Goal: Task Accomplishment & Management: Complete application form

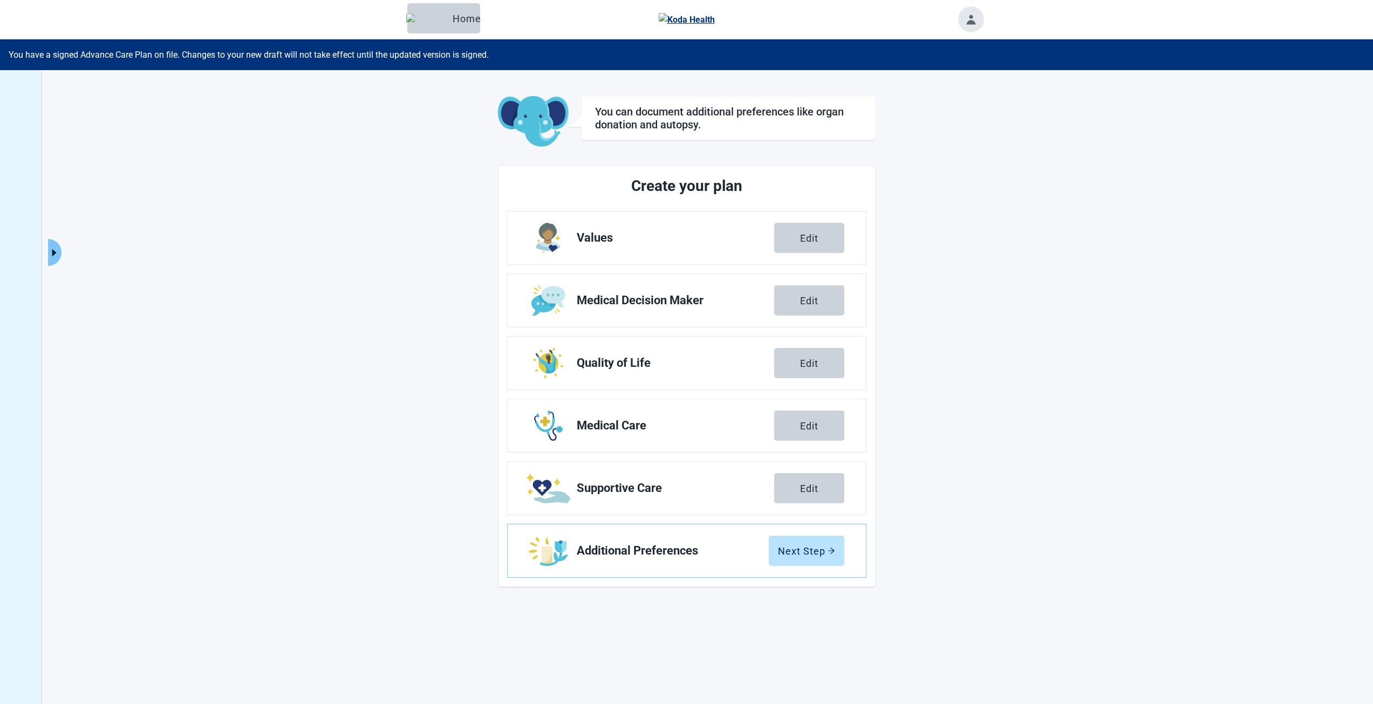
click at [59, 256] on icon "caret-right" at bounding box center [54, 253] width 10 height 10
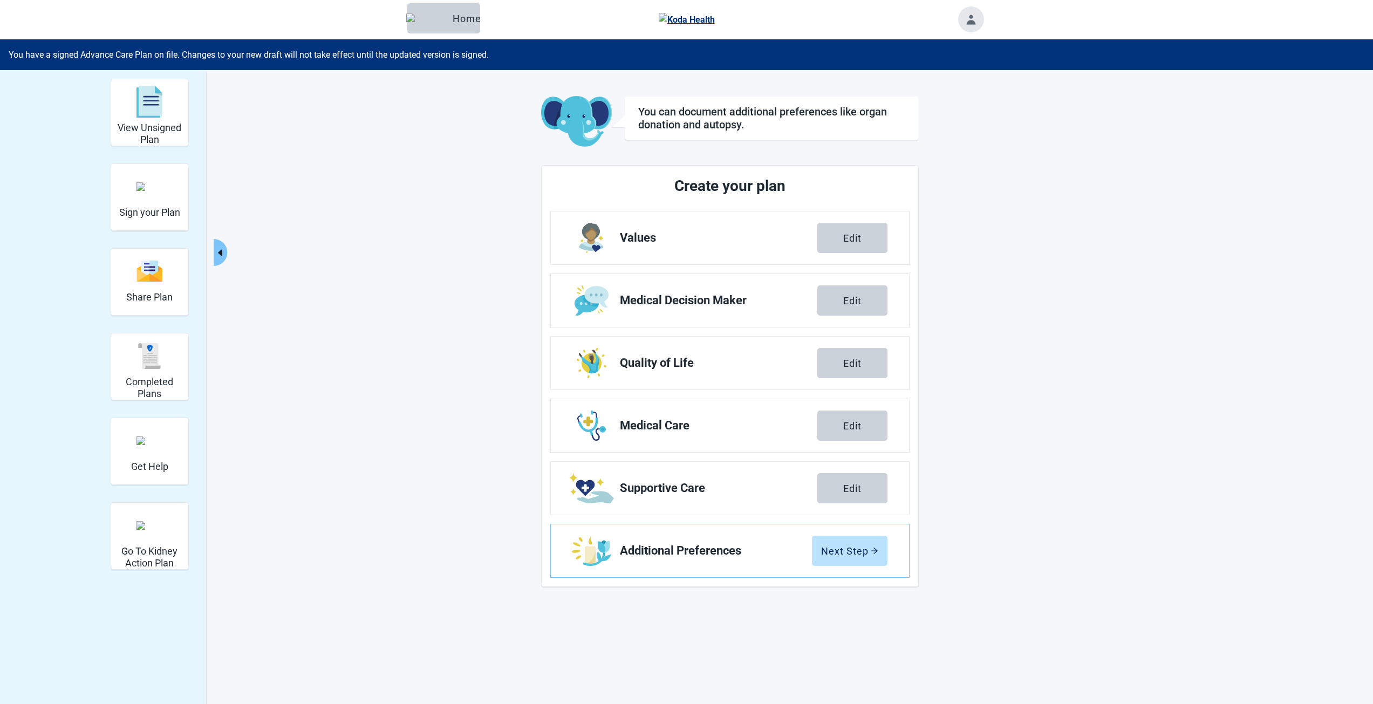
click at [136, 189] on div "Sign your Plan" at bounding box center [149, 186] width 61 height 40
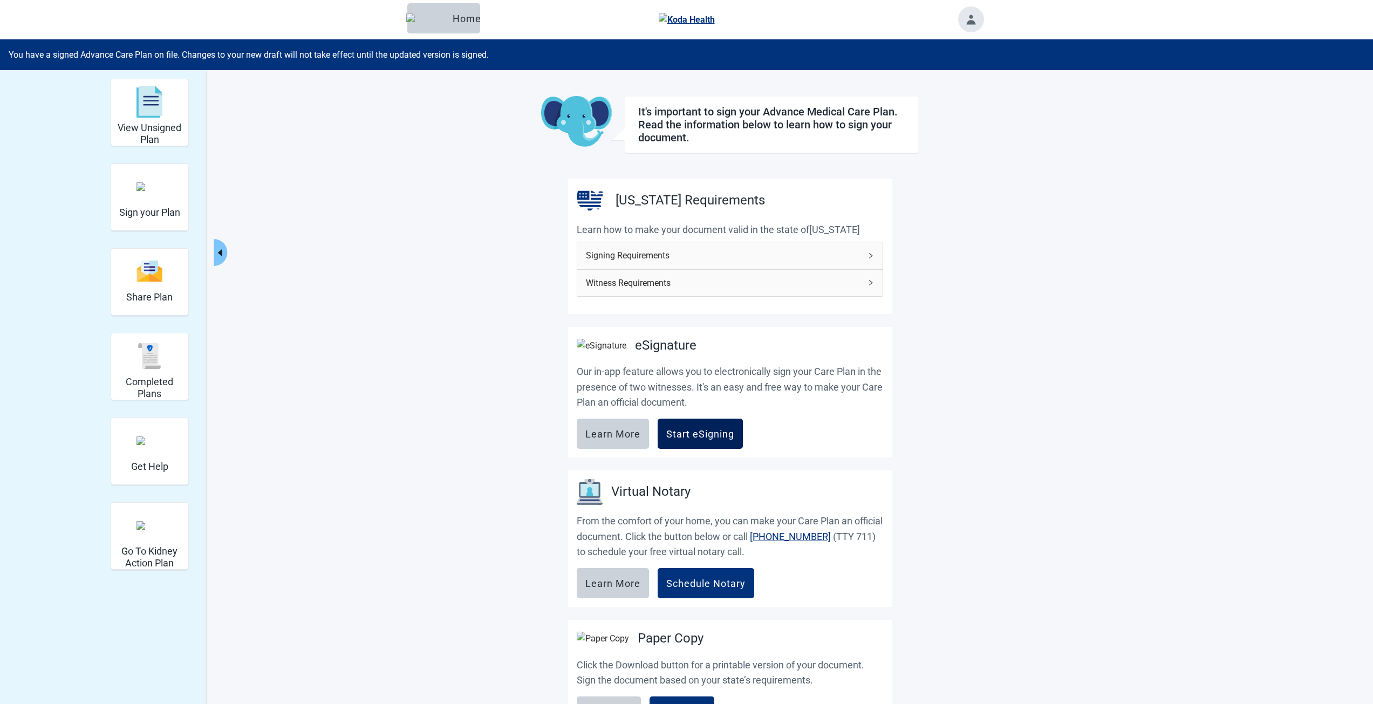
click at [684, 448] on button "Start eSigning" at bounding box center [700, 434] width 85 height 30
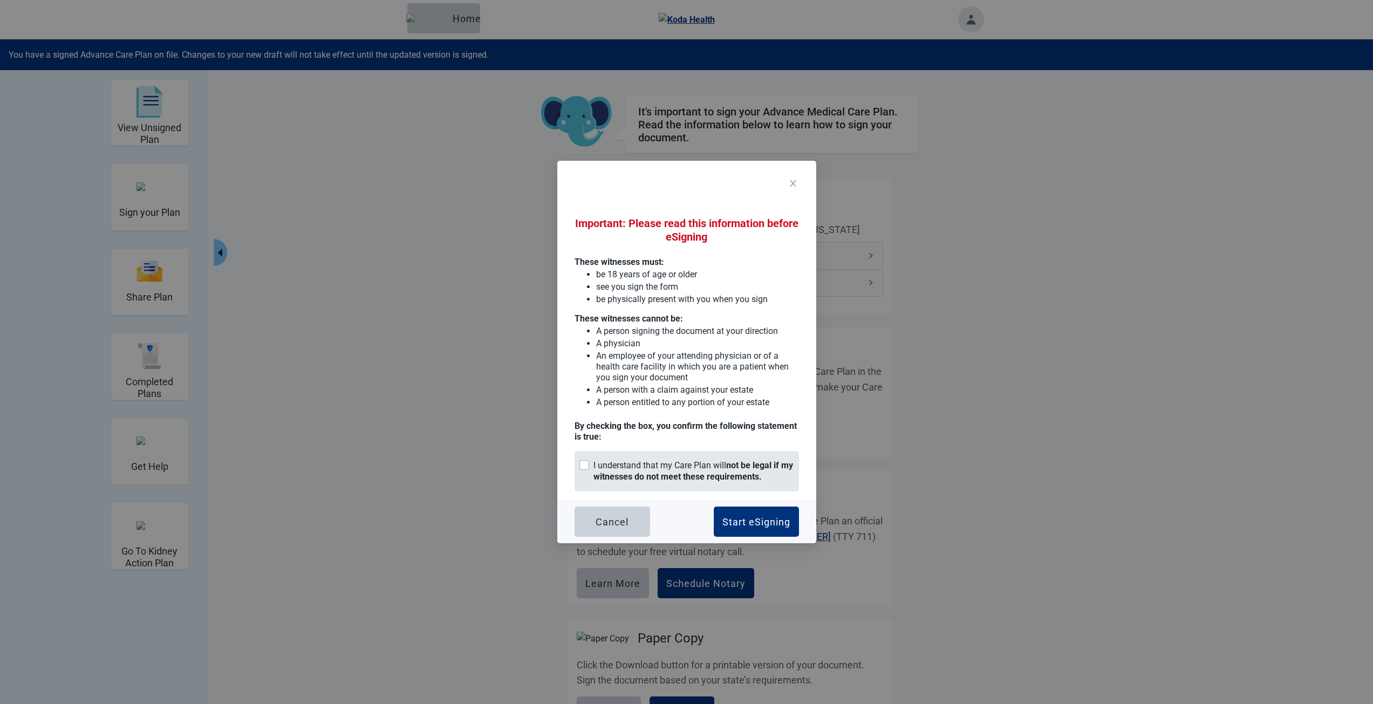
click at [626, 469] on div "I understand that my Care Plan will not be legal if my witnesses do not meet th…" at bounding box center [693, 471] width 201 height 23
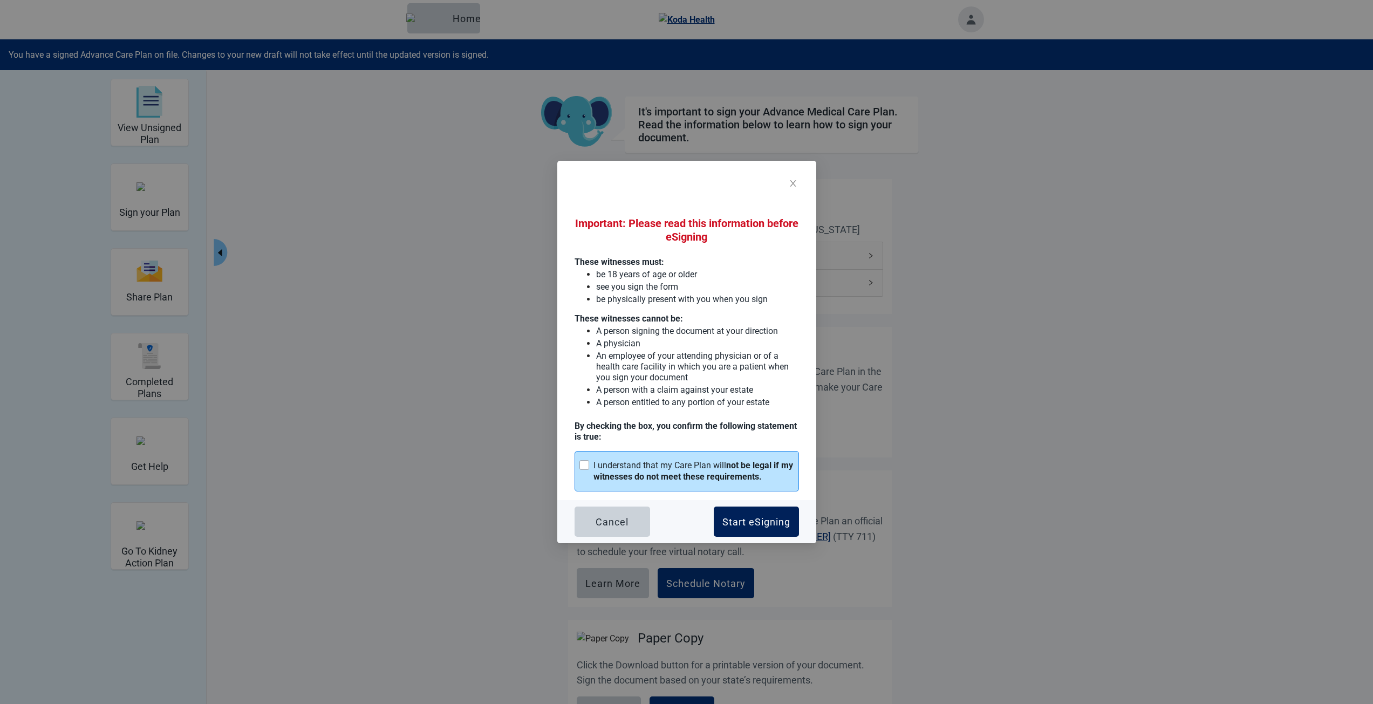
click at [752, 522] on div "Start eSigning" at bounding box center [756, 521] width 68 height 11
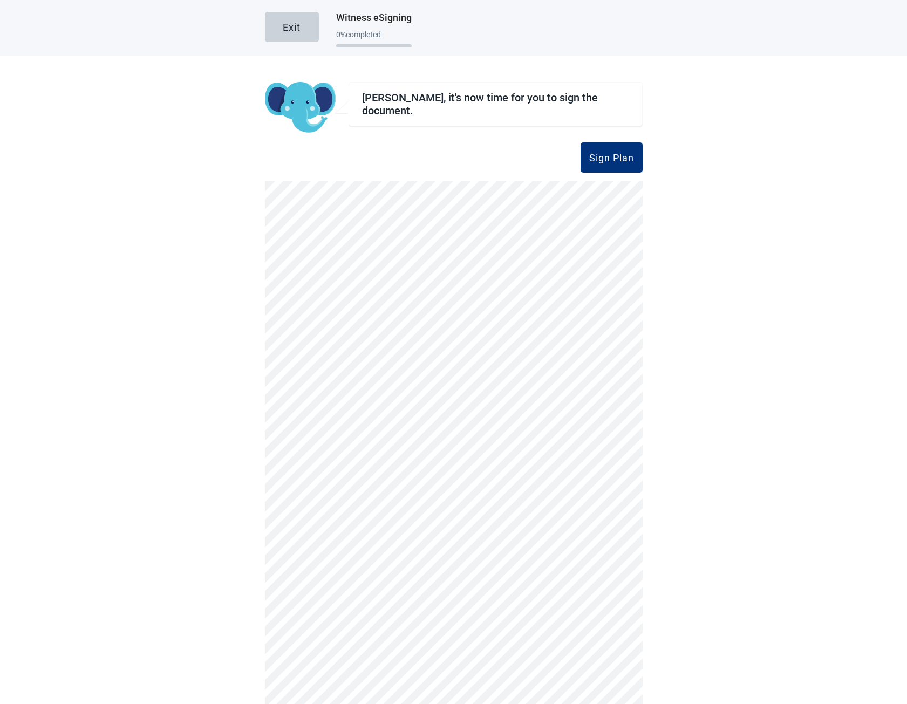
click at [614, 154] on div "Sign Plan" at bounding box center [611, 157] width 45 height 11
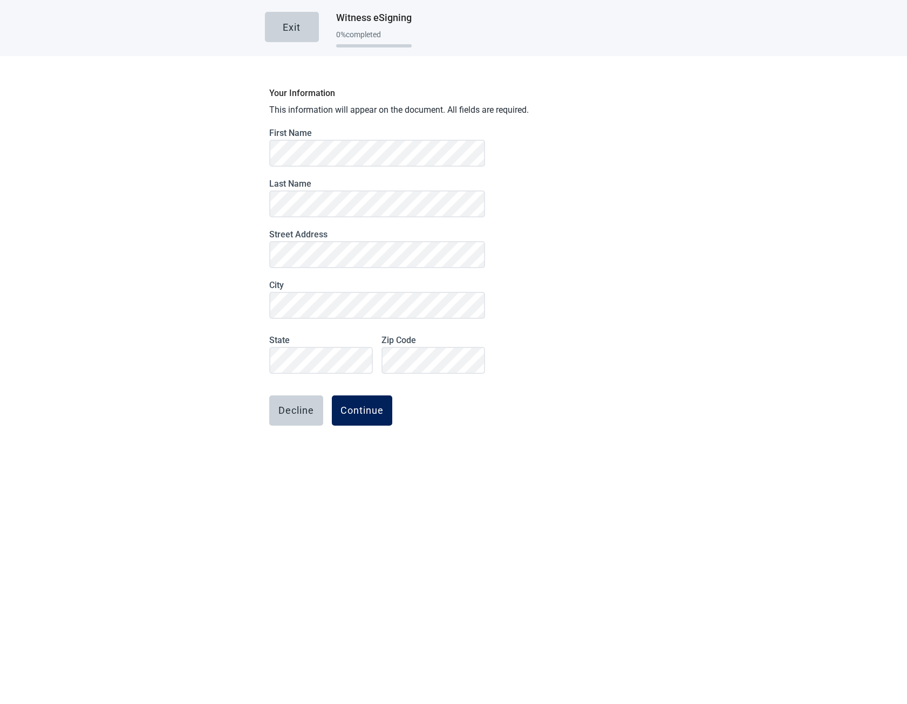
click at [365, 408] on div "Continue" at bounding box center [361, 410] width 43 height 11
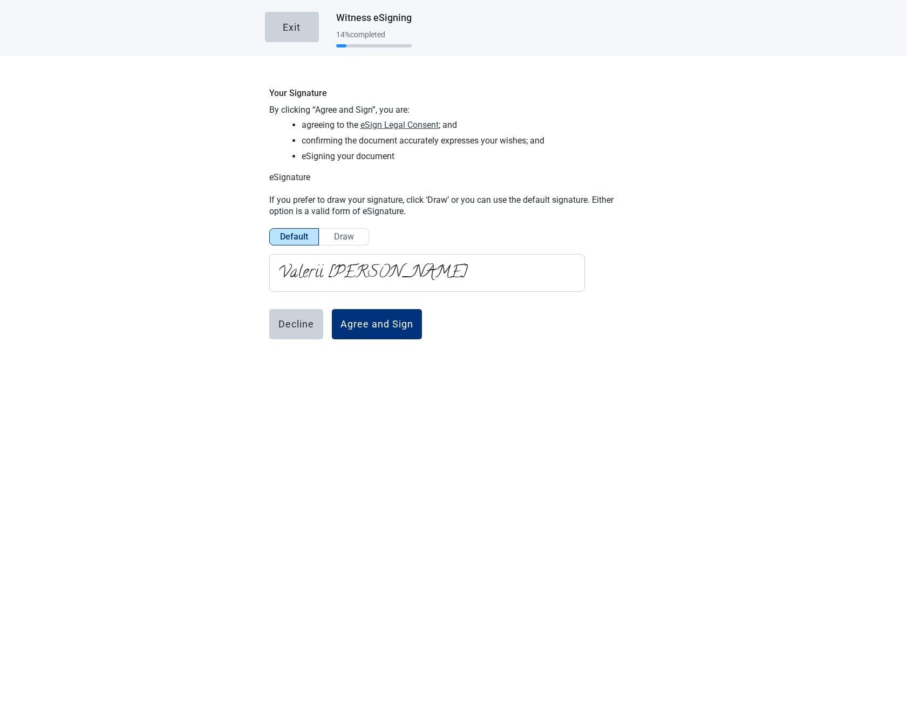
click at [409, 123] on button "eSign Legal Consent" at bounding box center [399, 124] width 78 height 13
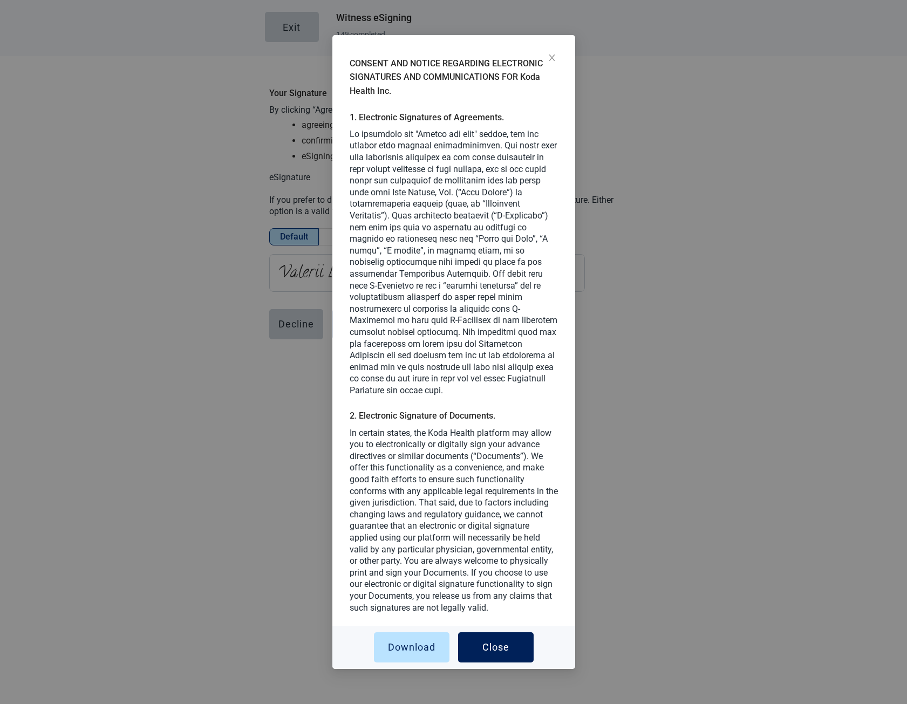
click at [500, 638] on button "Close" at bounding box center [496, 647] width 76 height 30
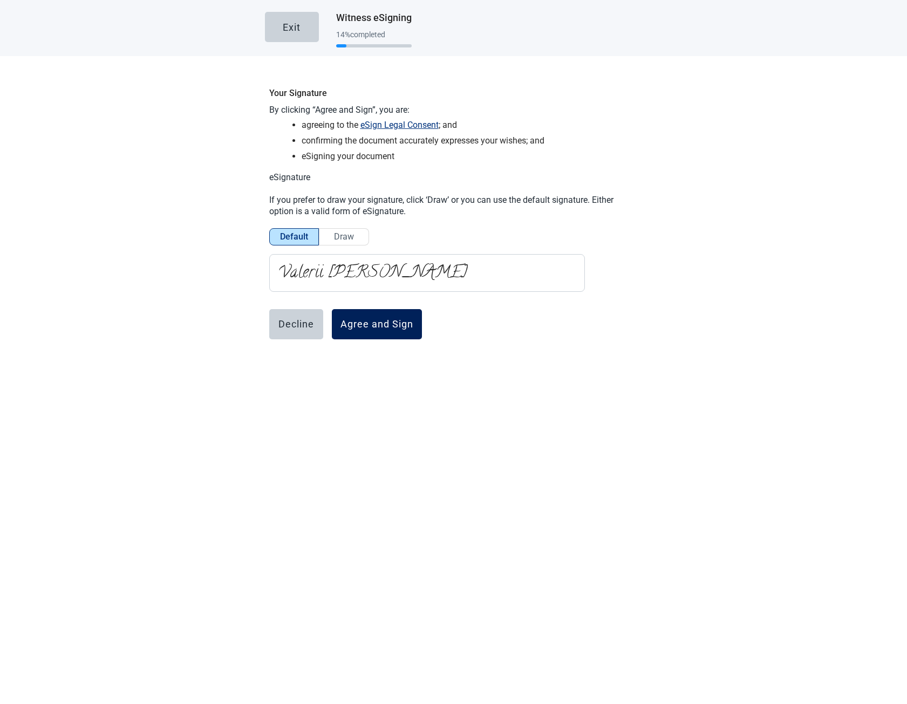
click at [387, 311] on button "Agree and Sign" at bounding box center [377, 324] width 90 height 30
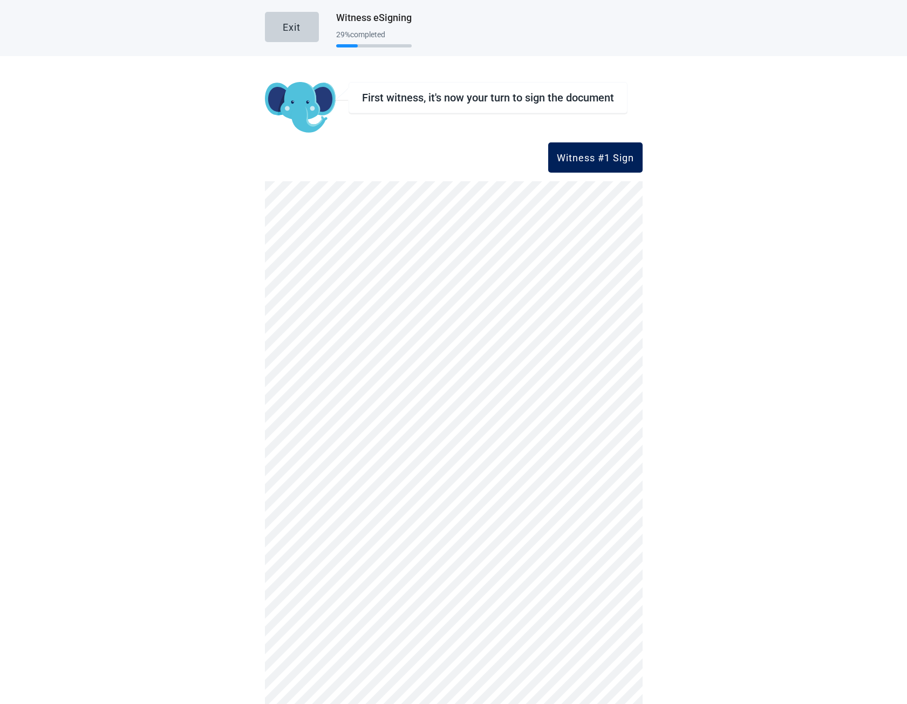
click at [595, 158] on div "Witness #1 Sign" at bounding box center [595, 157] width 77 height 11
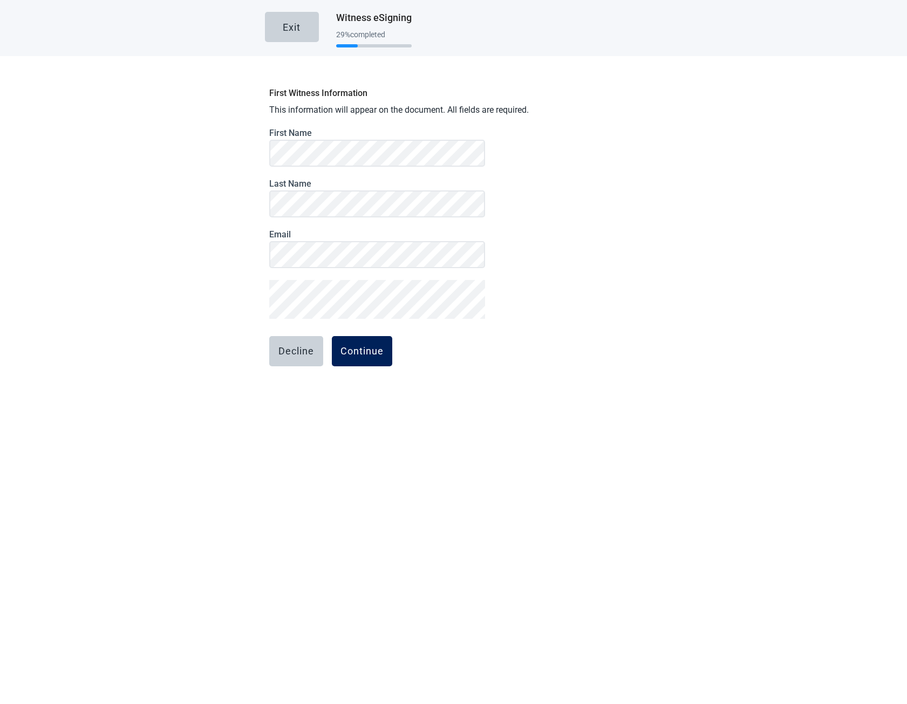
click at [354, 358] on button "Continue" at bounding box center [362, 351] width 60 height 30
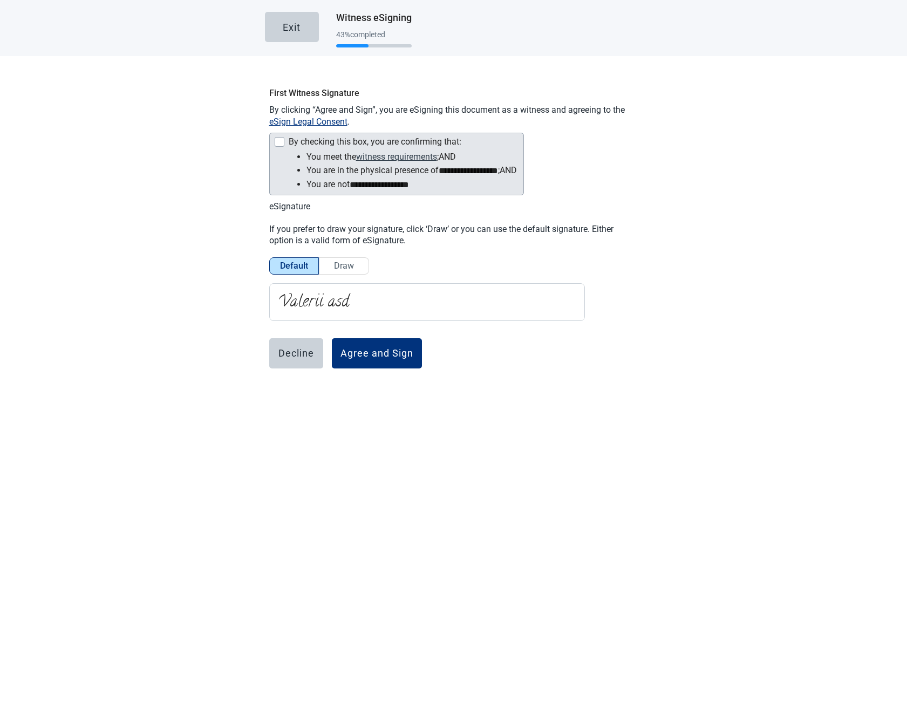
click at [386, 157] on button "witness requirements" at bounding box center [396, 156] width 81 height 13
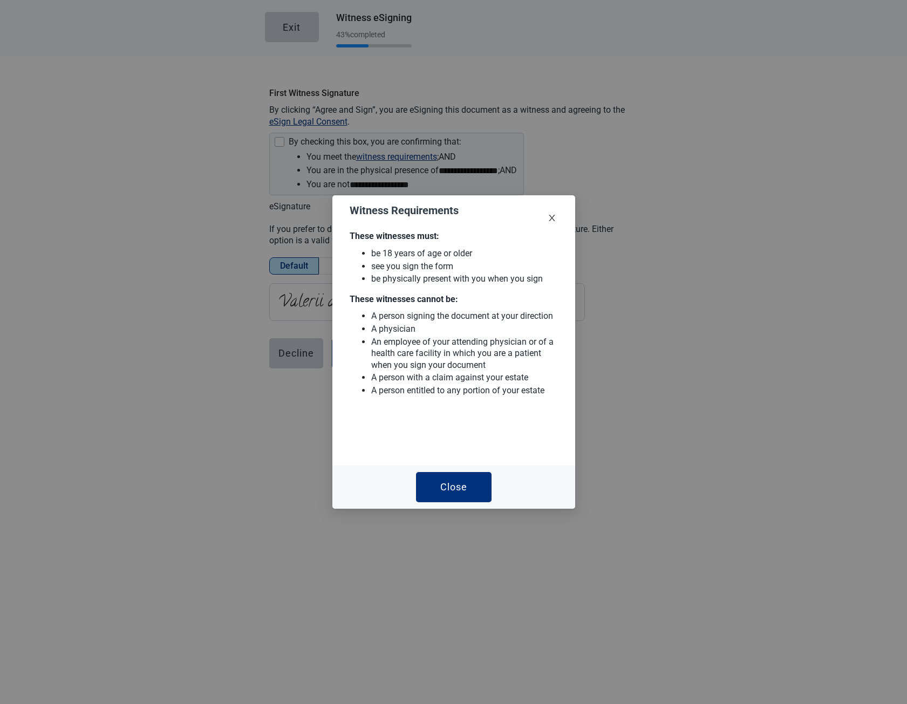
click at [553, 217] on icon "close" at bounding box center [552, 218] width 9 height 9
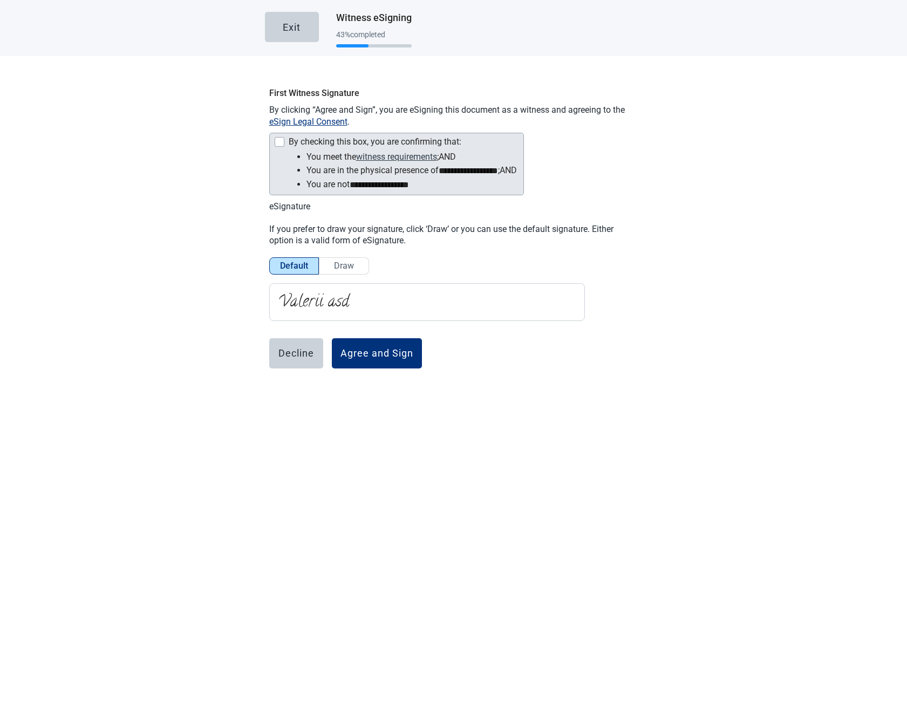
click at [373, 155] on button "witness requirements" at bounding box center [396, 156] width 81 height 13
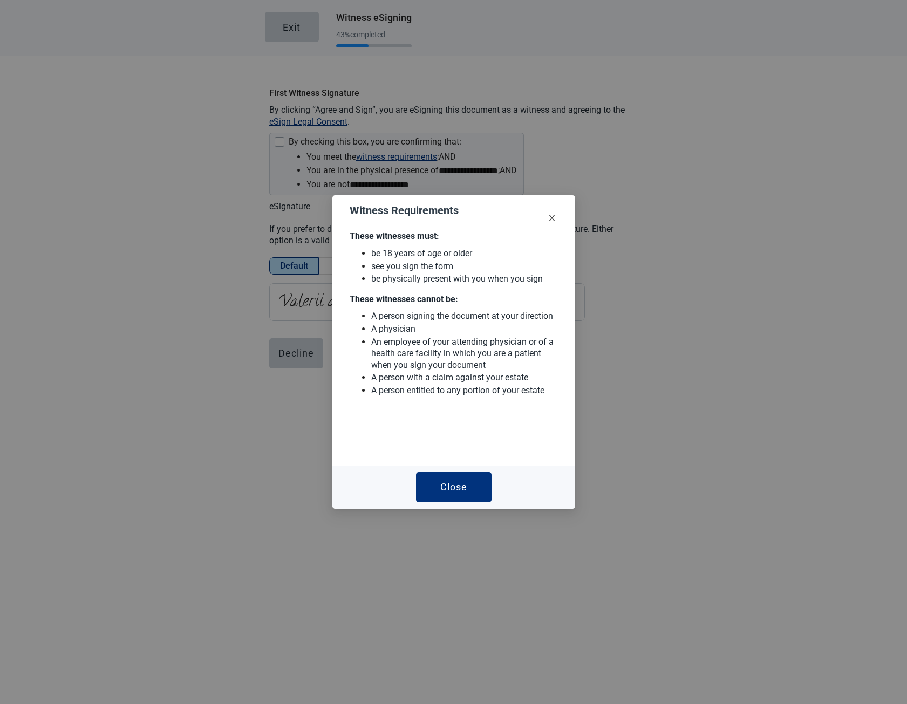
click at [560, 216] on span "Close" at bounding box center [551, 218] width 29 height 29
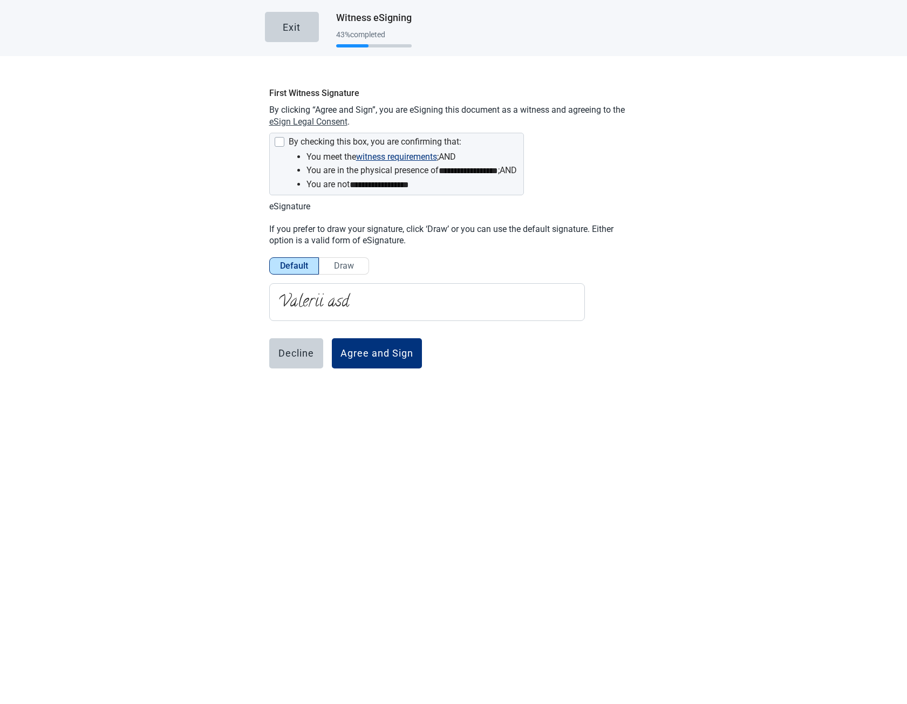
click at [302, 121] on button "eSign Legal Consent" at bounding box center [308, 122] width 78 height 12
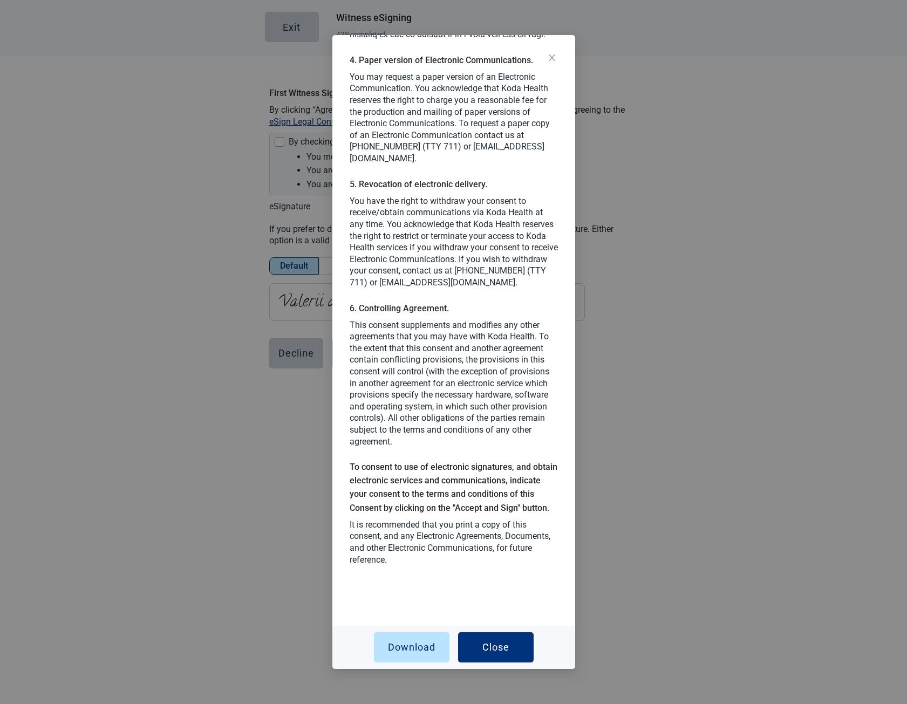
scroll to position [920, 0]
click at [374, 632] on button "Download" at bounding box center [412, 647] width 76 height 30
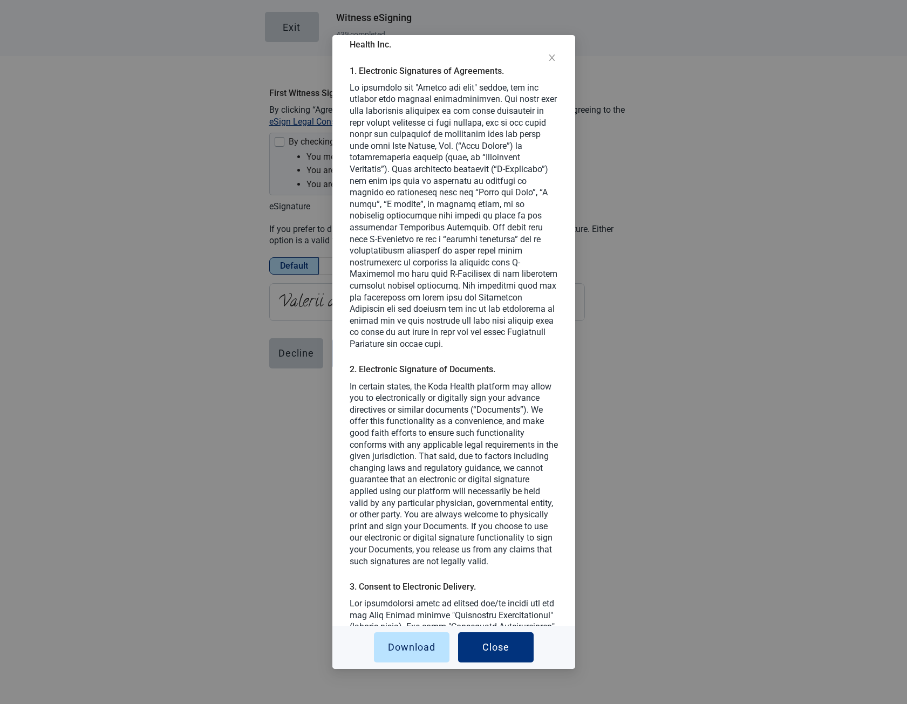
scroll to position [0, 0]
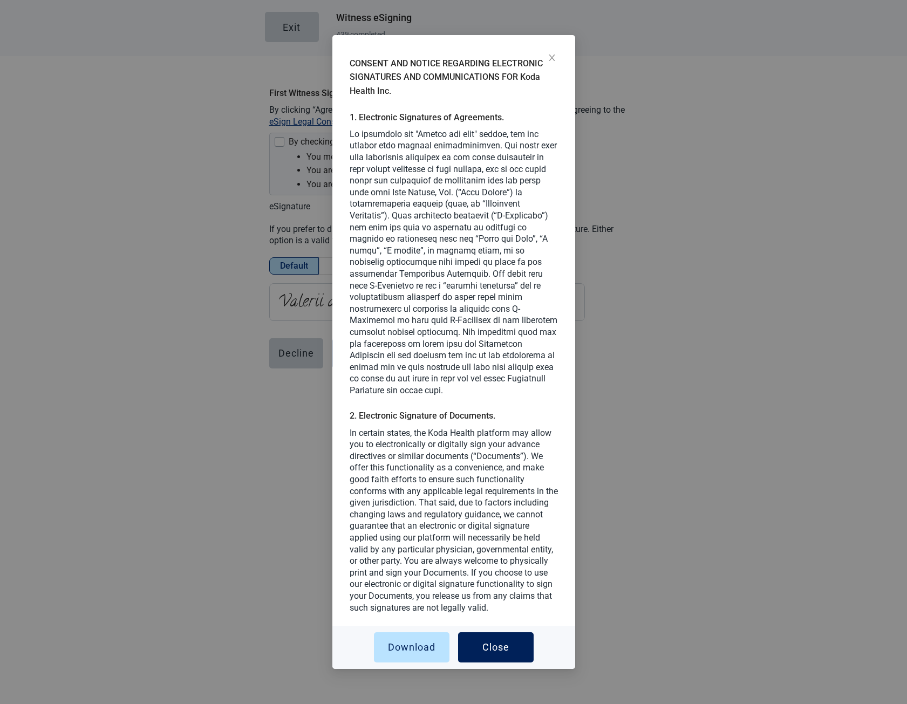
click at [497, 640] on button "Close" at bounding box center [496, 647] width 76 height 30
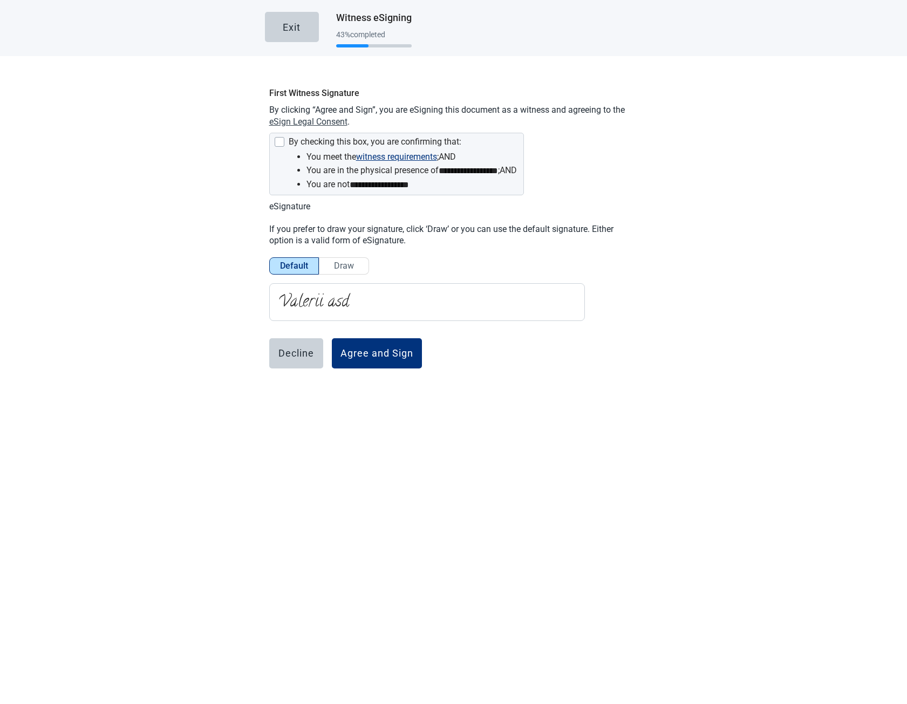
click at [297, 119] on button "eSign Legal Consent" at bounding box center [308, 122] width 78 height 12
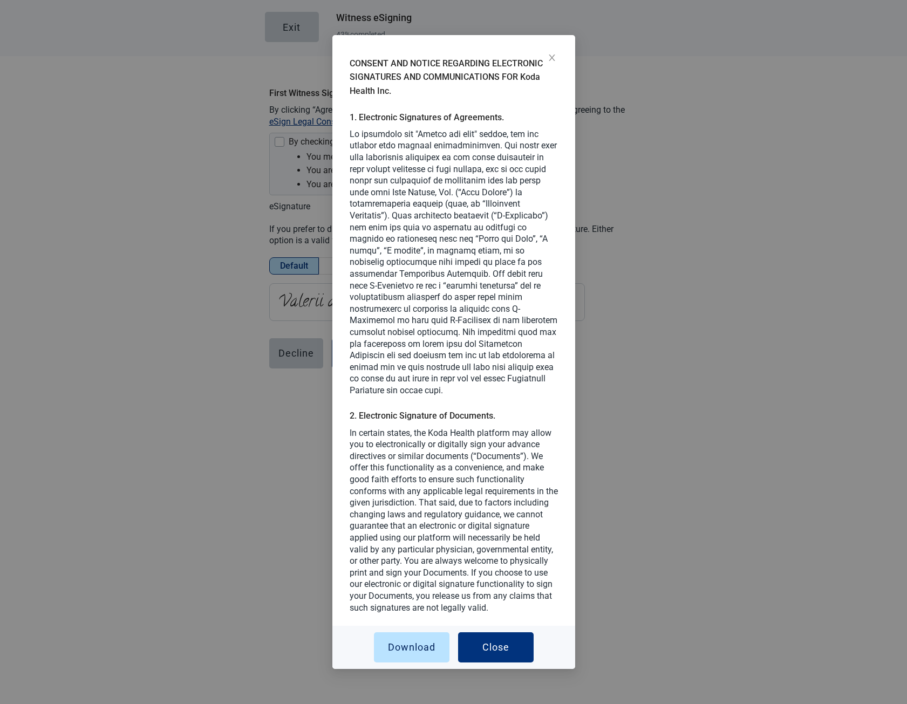
scroll to position [22, 0]
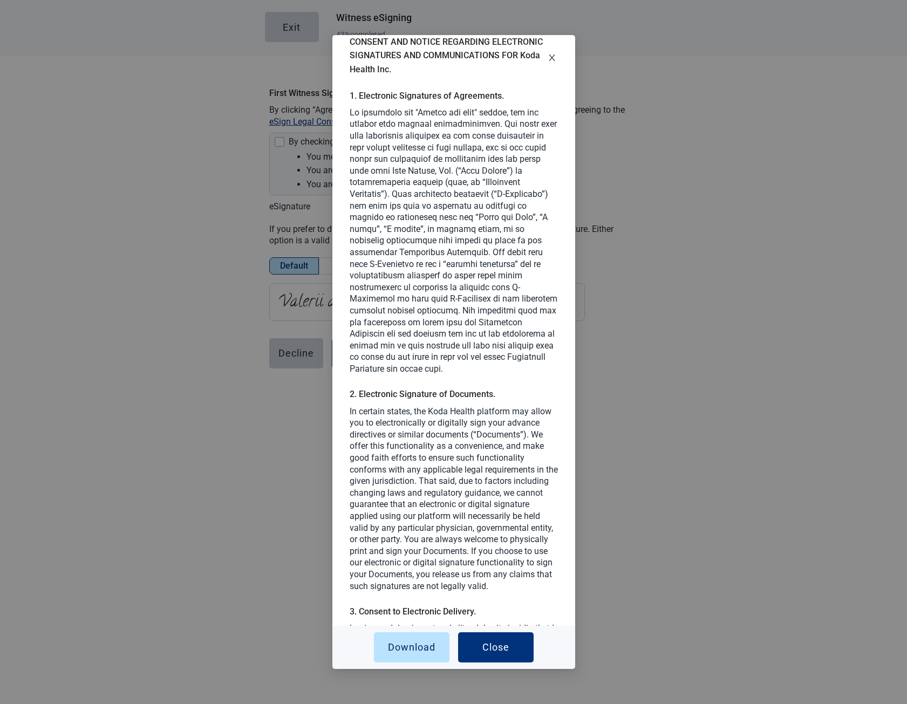
click at [550, 61] on icon "close" at bounding box center [552, 57] width 9 height 9
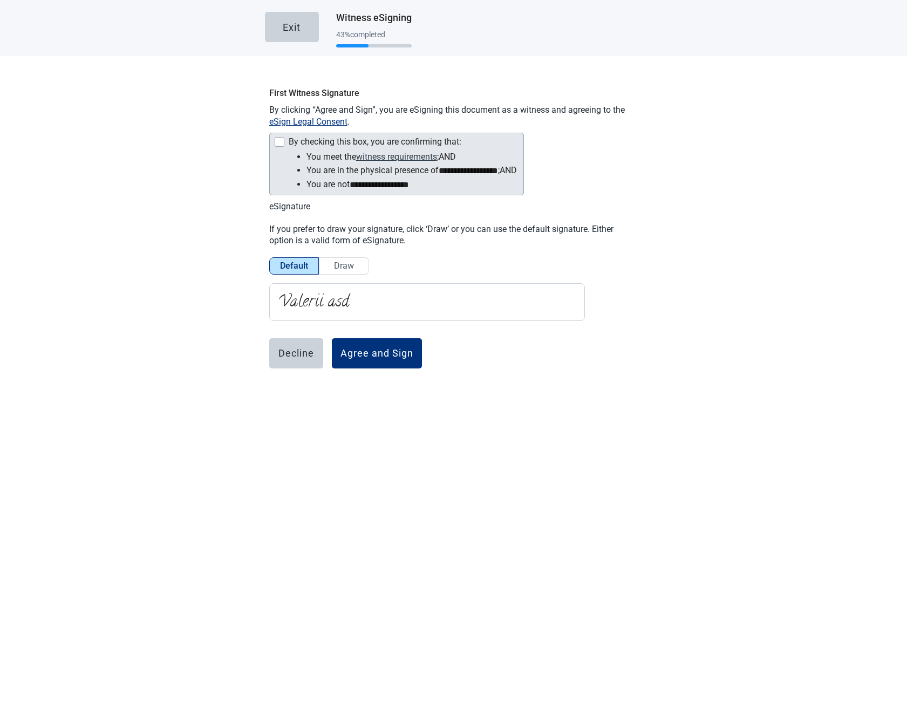
click at [382, 155] on button "witness requirements" at bounding box center [396, 156] width 81 height 13
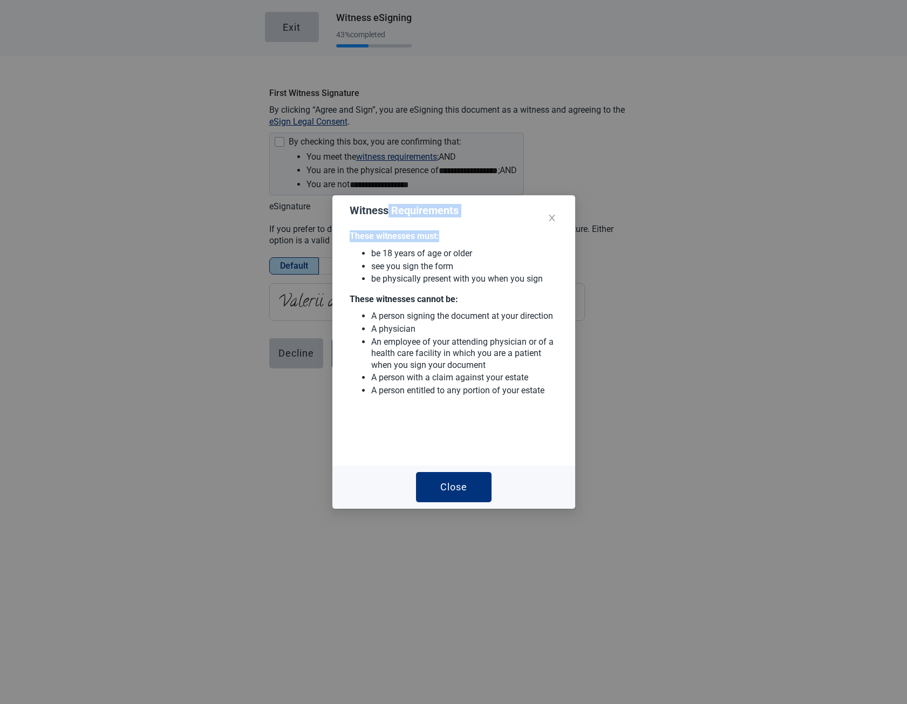
drag, startPoint x: 388, startPoint y: 213, endPoint x: 464, endPoint y: 221, distance: 76.5
click at [464, 221] on div "Witness Requirements These witnesses must: be 18 years of age or older see you …" at bounding box center [453, 330] width 243 height 270
click at [466, 221] on div "Witness Requirements These witnesses must: be 18 years of age or older see you …" at bounding box center [453, 330] width 243 height 270
drag, startPoint x: 418, startPoint y: 228, endPoint x: 370, endPoint y: 210, distance: 51.7
click at [370, 210] on div "Witness Requirements These witnesses must: be 18 years of age or older see you …" at bounding box center [453, 330] width 243 height 270
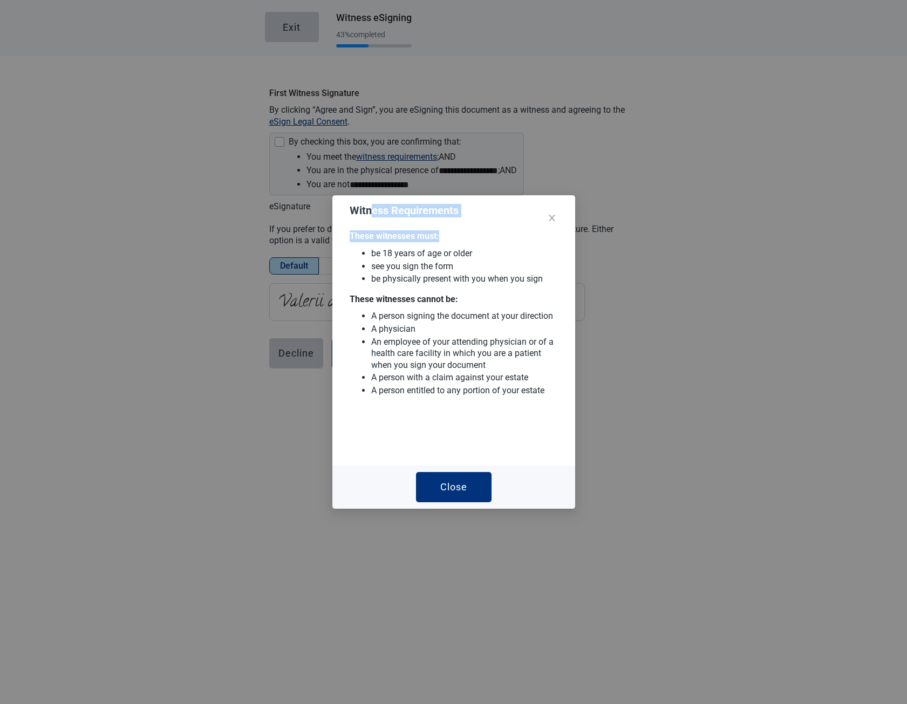
click at [369, 210] on h2 "Witness Requirements" at bounding box center [454, 210] width 208 height 13
drag, startPoint x: 369, startPoint y: 210, endPoint x: 429, endPoint y: 243, distance: 68.8
click at [425, 241] on div "Witness Requirements These witnesses must: be 18 years of age or older see you …" at bounding box center [453, 330] width 243 height 270
click at [429, 243] on div "These witnesses must: be 18 years of age or older see you sign the form be phys…" at bounding box center [454, 257] width 208 height 54
